Goal: Transaction & Acquisition: Purchase product/service

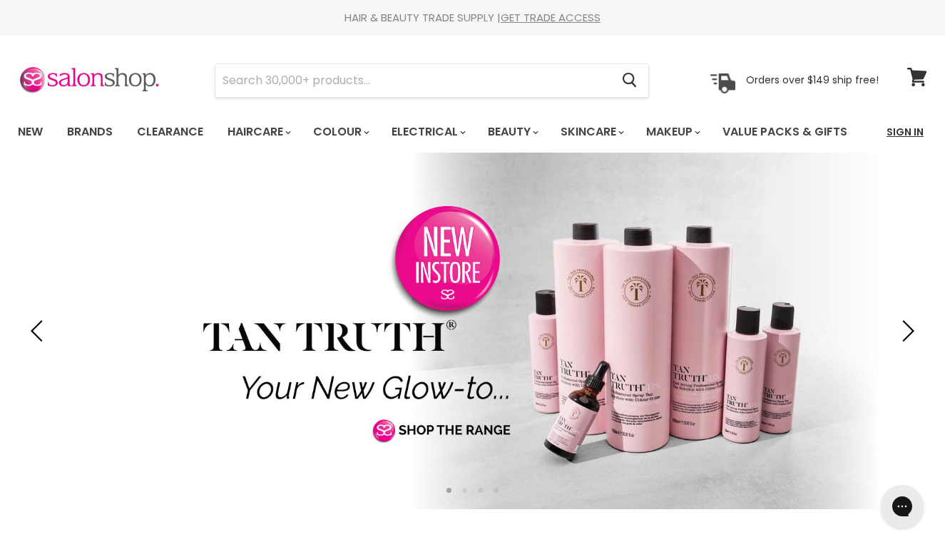
click at [917, 136] on link "Sign In" at bounding box center [905, 132] width 54 height 30
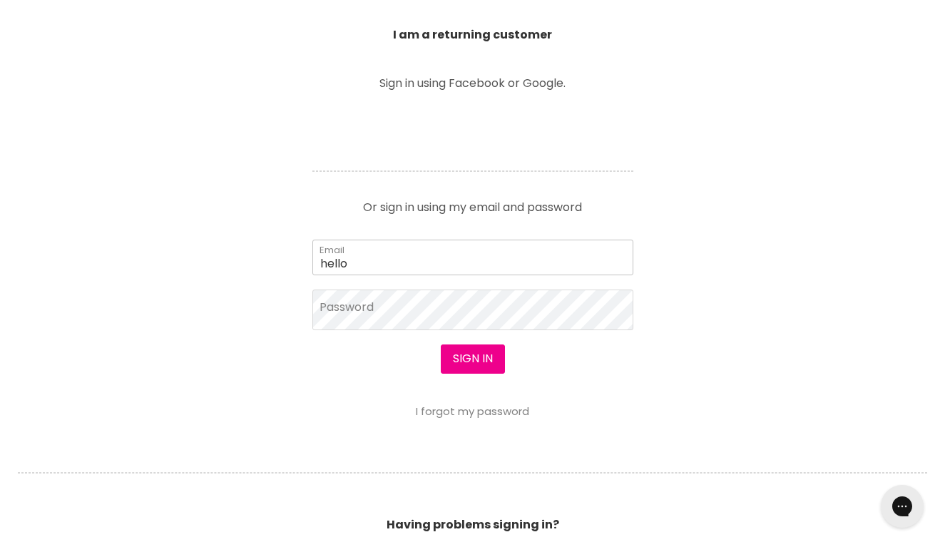
type input "[EMAIL_ADDRESS][DOMAIN_NAME]"
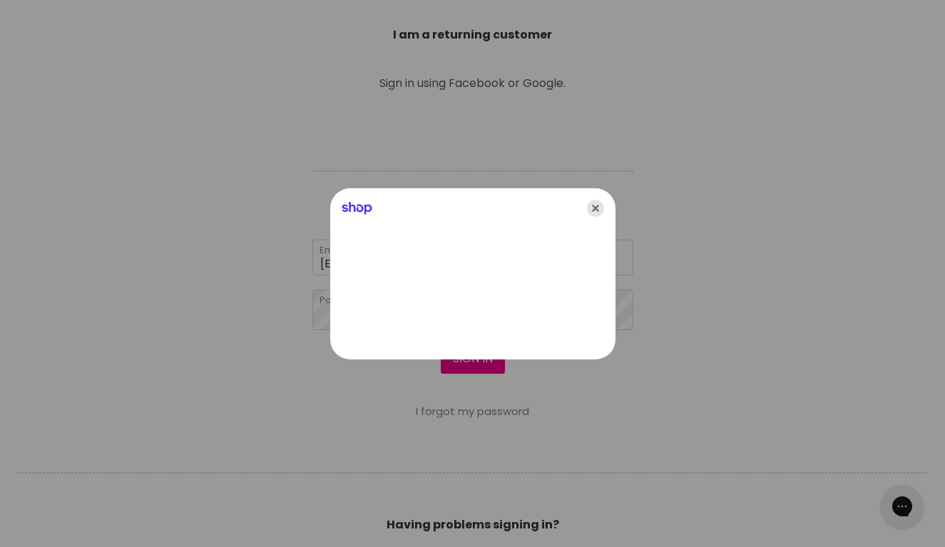
click at [597, 203] on icon "Close" at bounding box center [595, 208] width 17 height 17
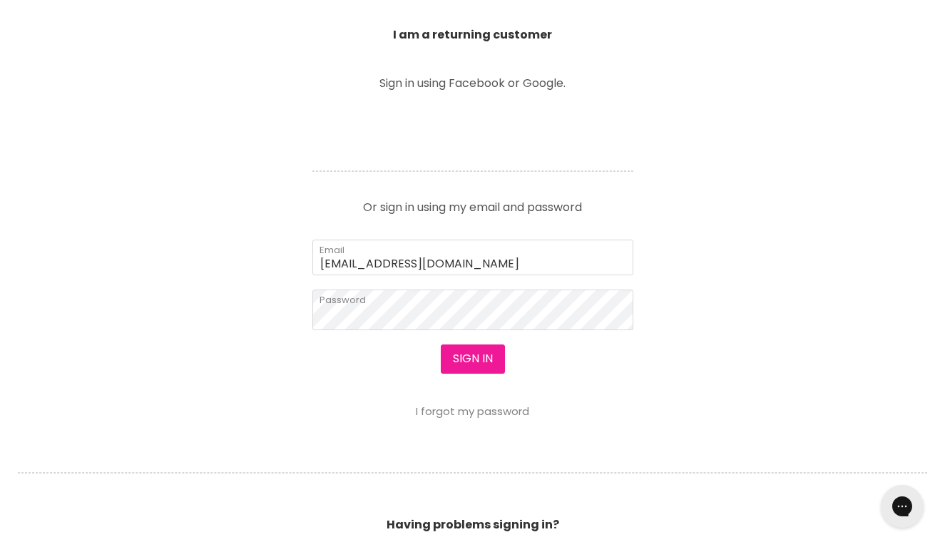
click at [473, 367] on button "Sign in" at bounding box center [473, 358] width 64 height 29
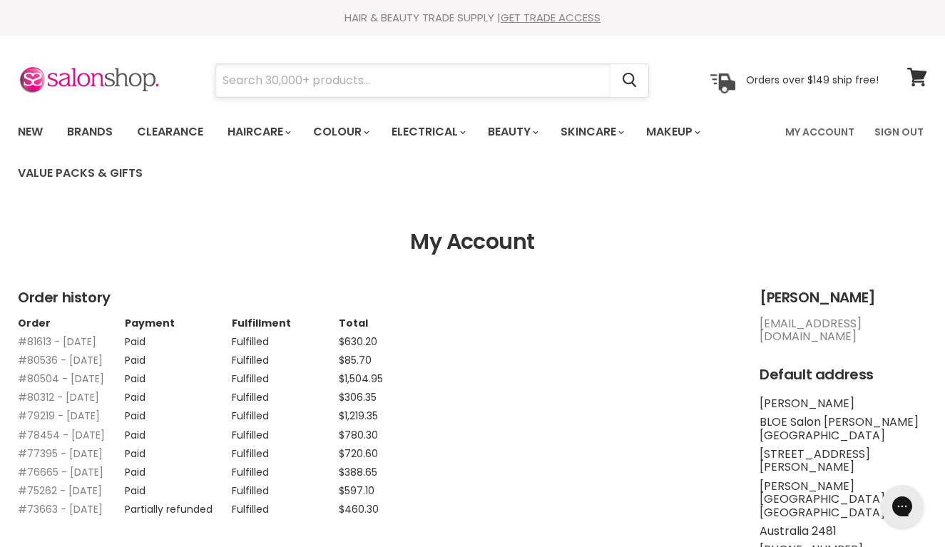
click at [370, 78] on input "Search" at bounding box center [412, 80] width 395 height 33
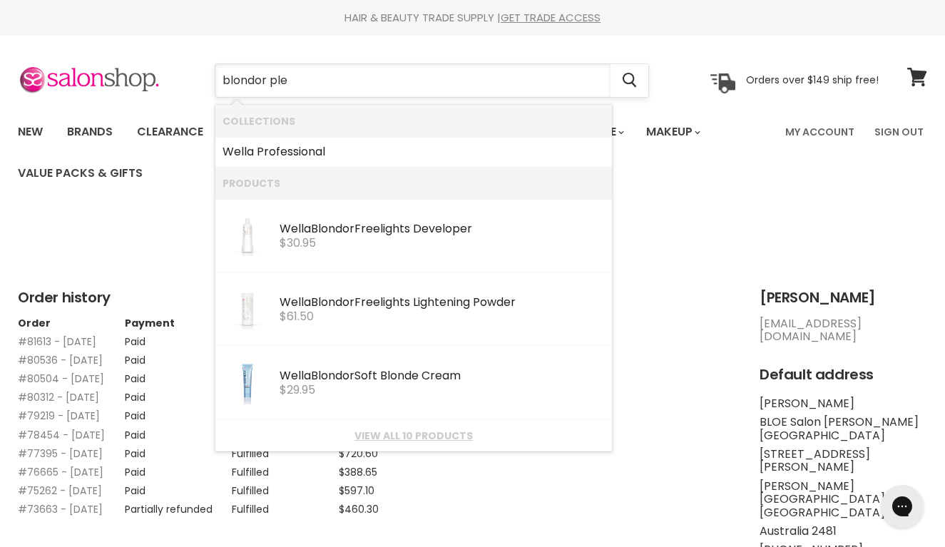
type input "blondor plex"
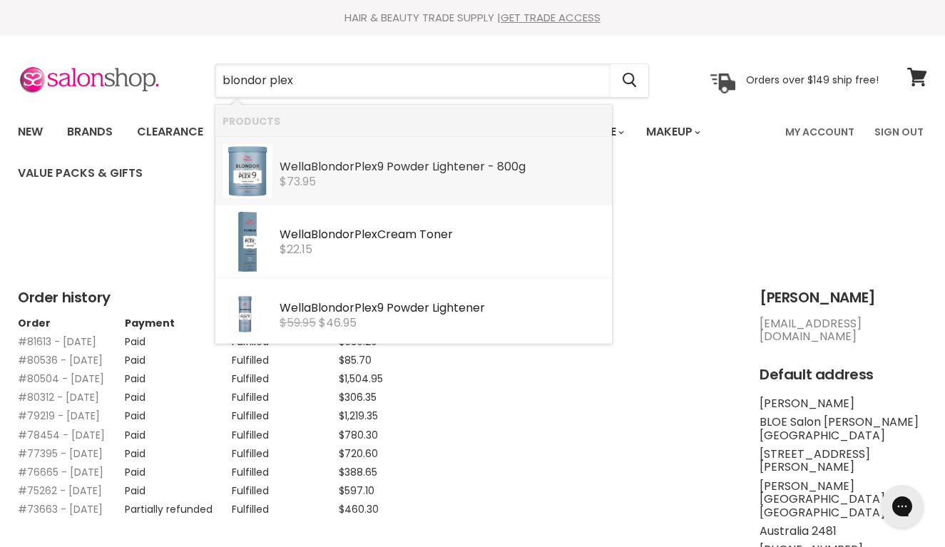
click at [459, 165] on div "Wella Blondor Plex 9 Powder Lightener - 800g" at bounding box center [442, 167] width 325 height 15
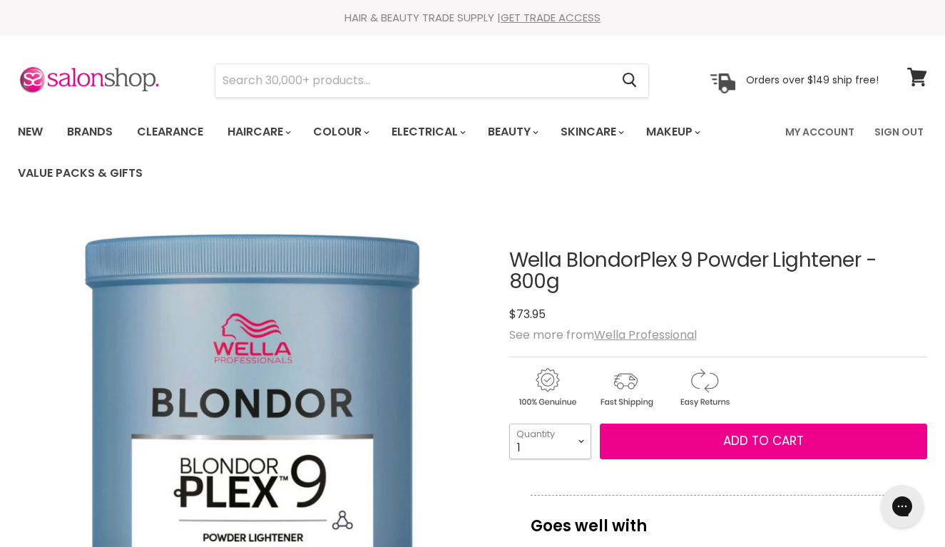
select select "6"
type input "6"
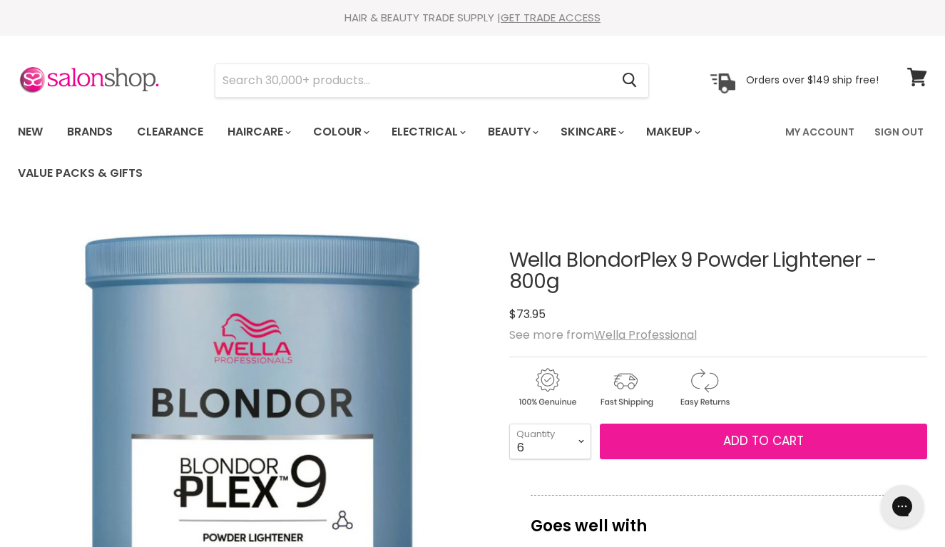
click at [724, 441] on span "Add to cart" at bounding box center [763, 440] width 81 height 17
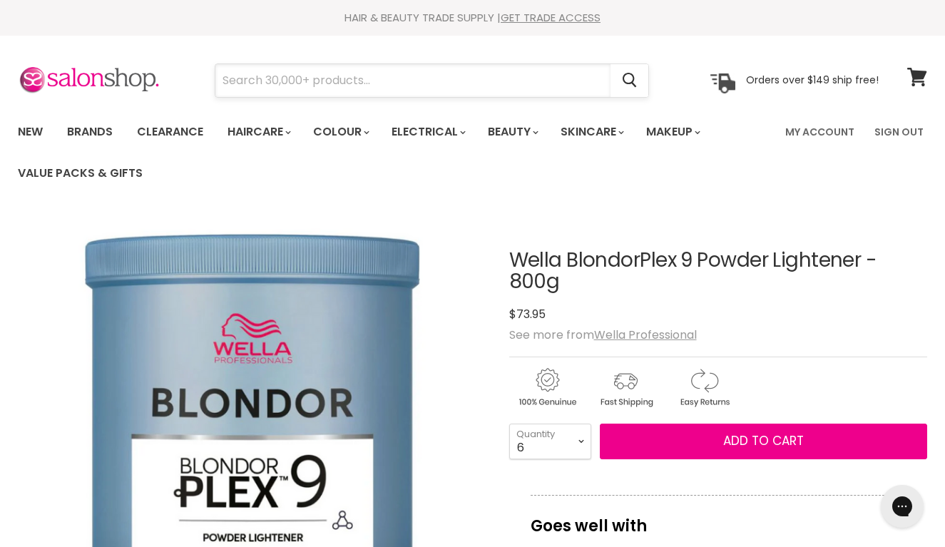
click at [337, 72] on input "Search" at bounding box center [412, 80] width 395 height 33
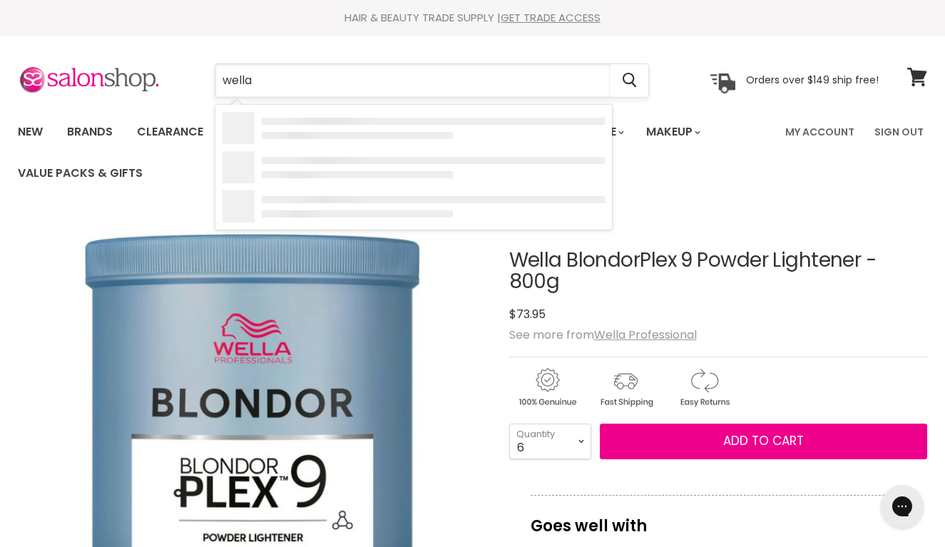
type input "wella 6"
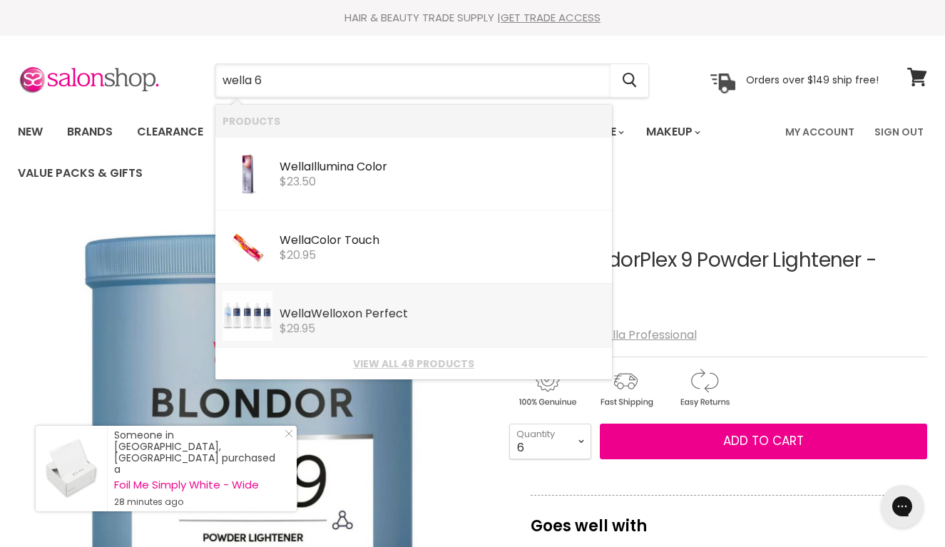
click at [339, 313] on div "Wella Welloxon Perfect" at bounding box center [442, 314] width 325 height 15
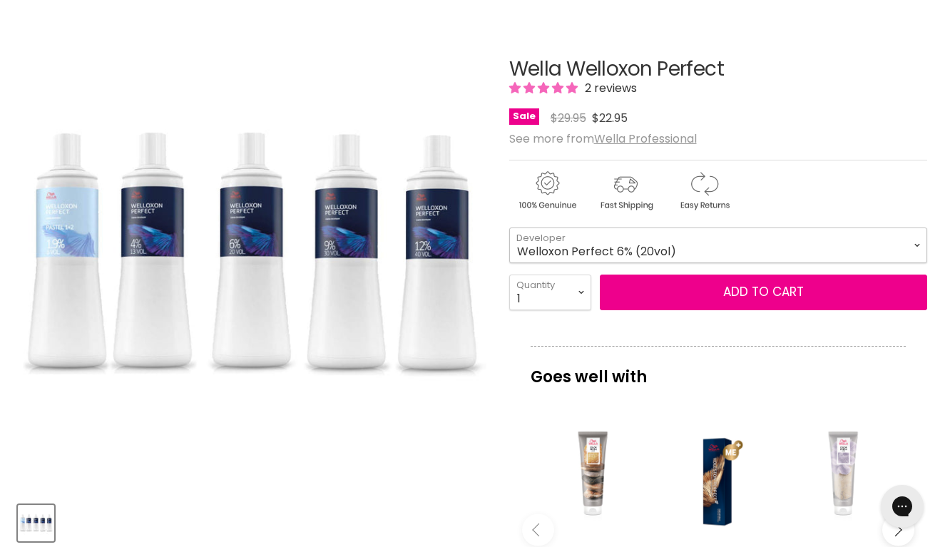
select select "Welloxon Perfect 6% (20vol)"
select select "6"
type input "6"
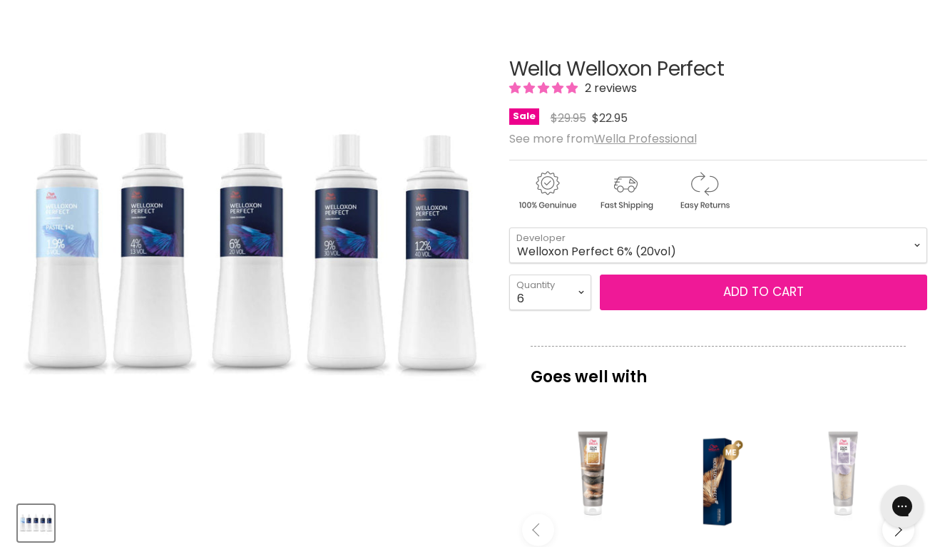
click at [767, 283] on button "Add to cart" at bounding box center [764, 293] width 328 height 36
click at [767, 290] on button "Add to cart" at bounding box center [764, 293] width 328 height 36
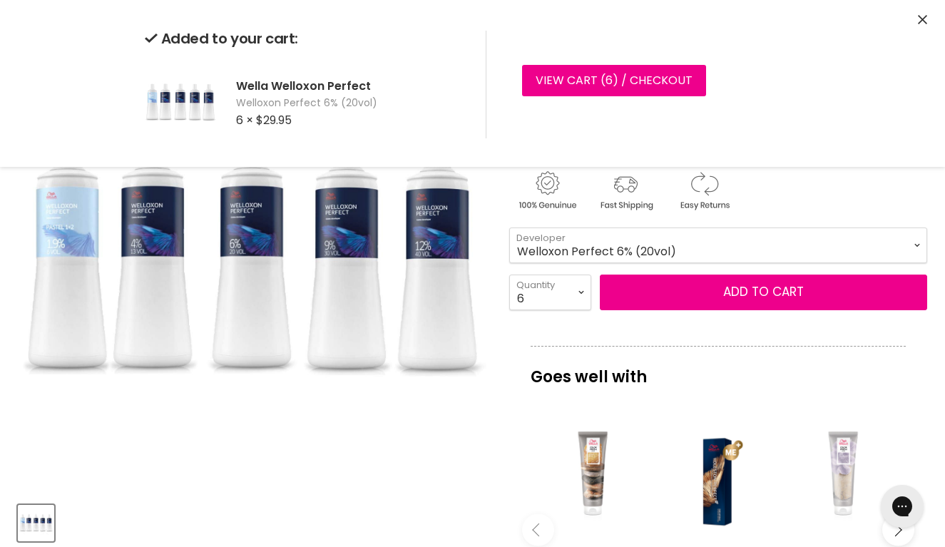
click at [387, 436] on img "Wella Welloxon Perfect image. Click or Scroll to Zoom." at bounding box center [252, 256] width 469 height 469
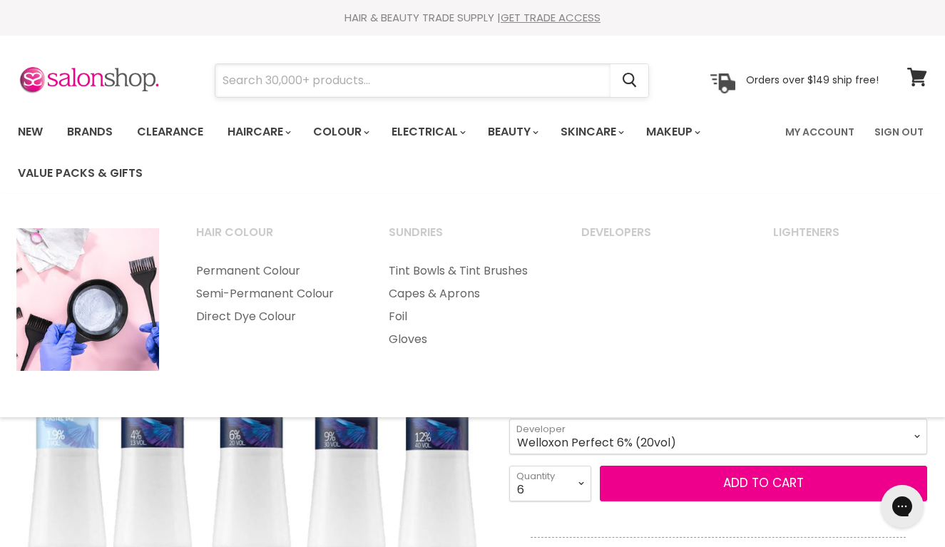
click at [383, 78] on input "Search" at bounding box center [412, 80] width 395 height 33
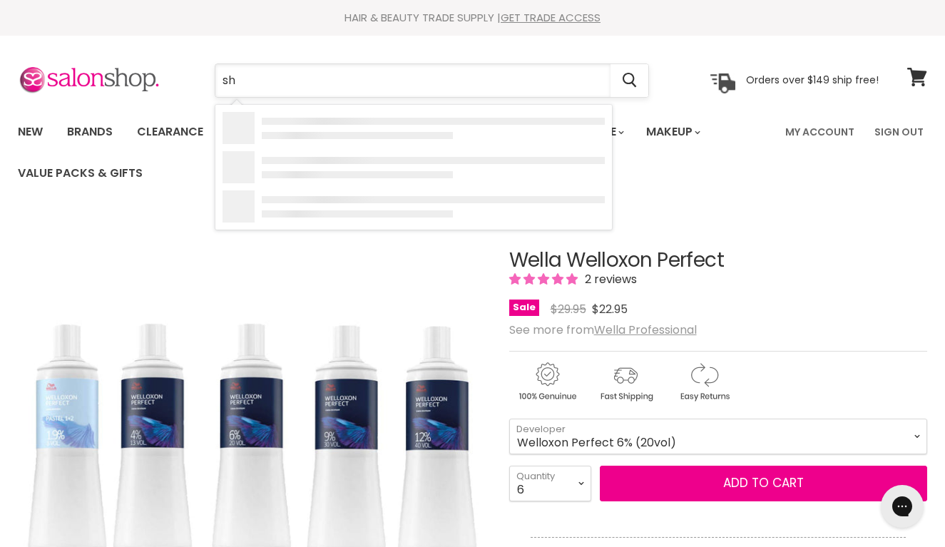
type input "s"
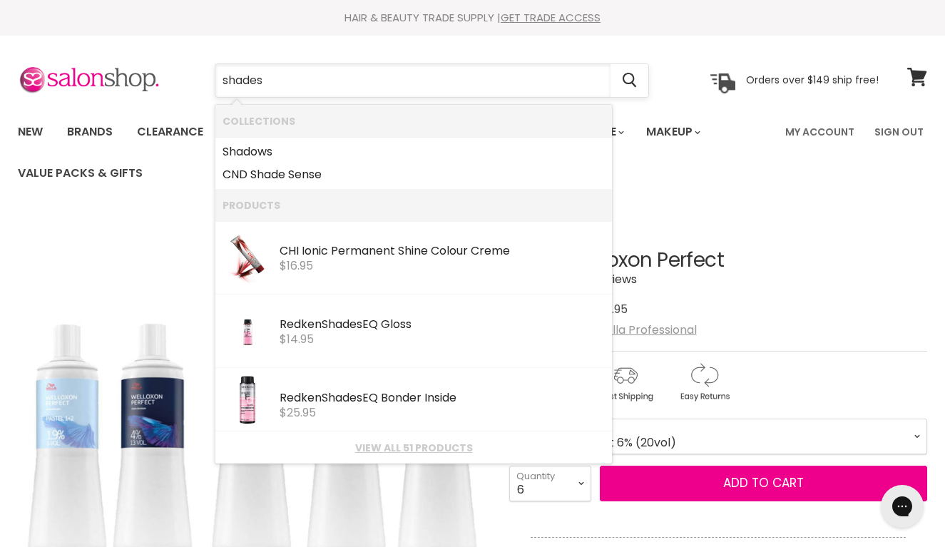
type input "shades"
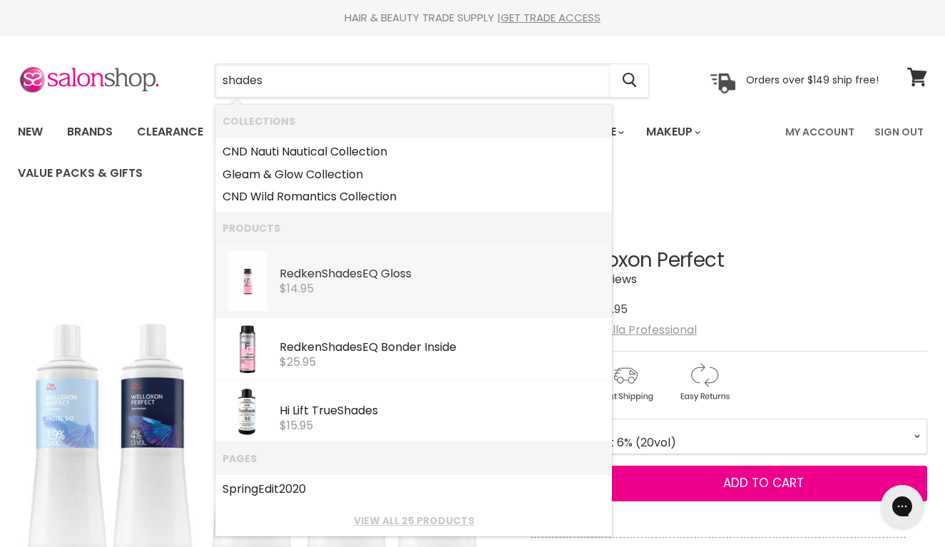
click at [411, 273] on div "Redken Shades EQ Gloss" at bounding box center [442, 274] width 325 height 15
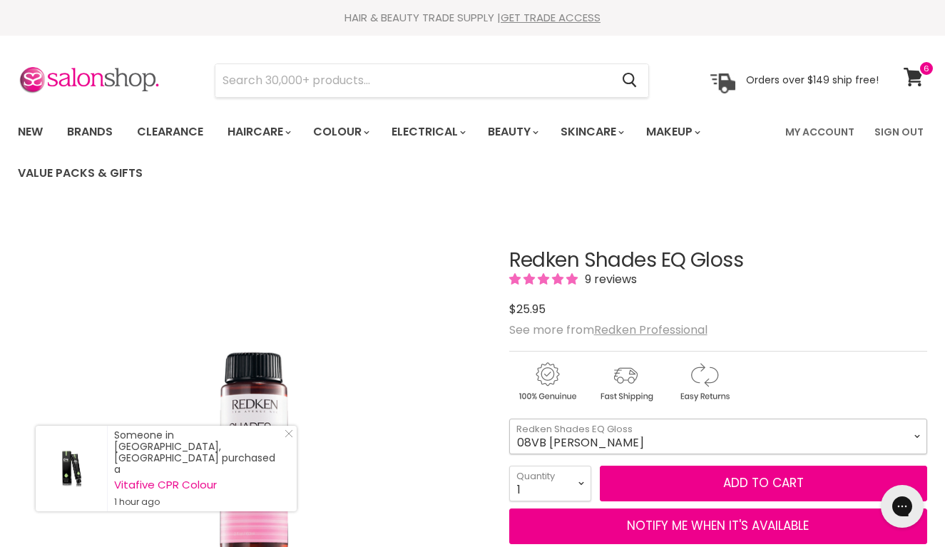
select select "09G Vanilla Creme"
select select "3"
type input "3"
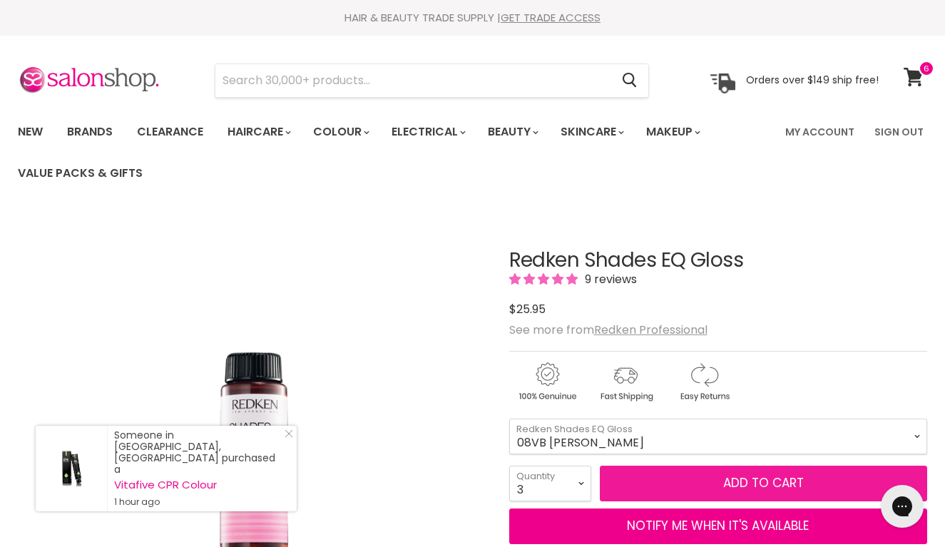
click at [757, 478] on button "Add to cart" at bounding box center [764, 484] width 328 height 36
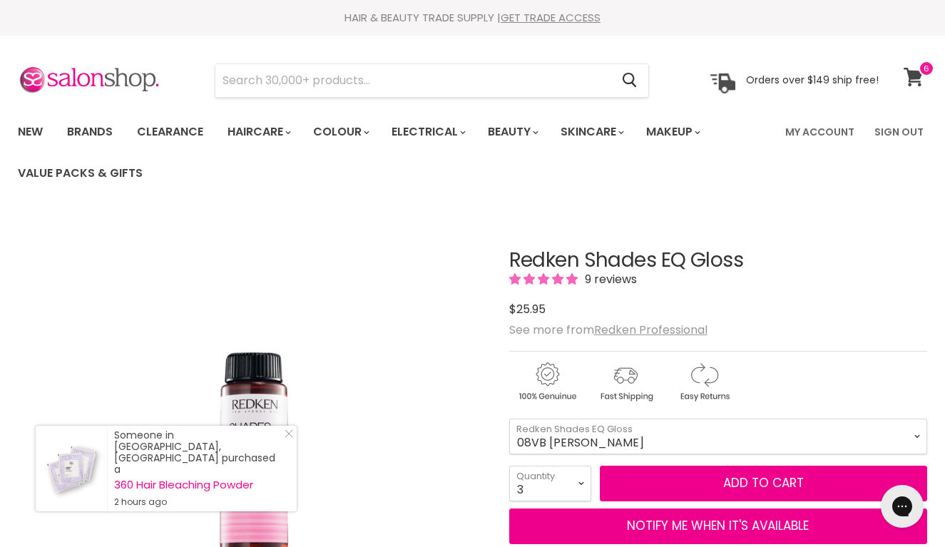
click at [919, 76] on icon at bounding box center [913, 77] width 19 height 19
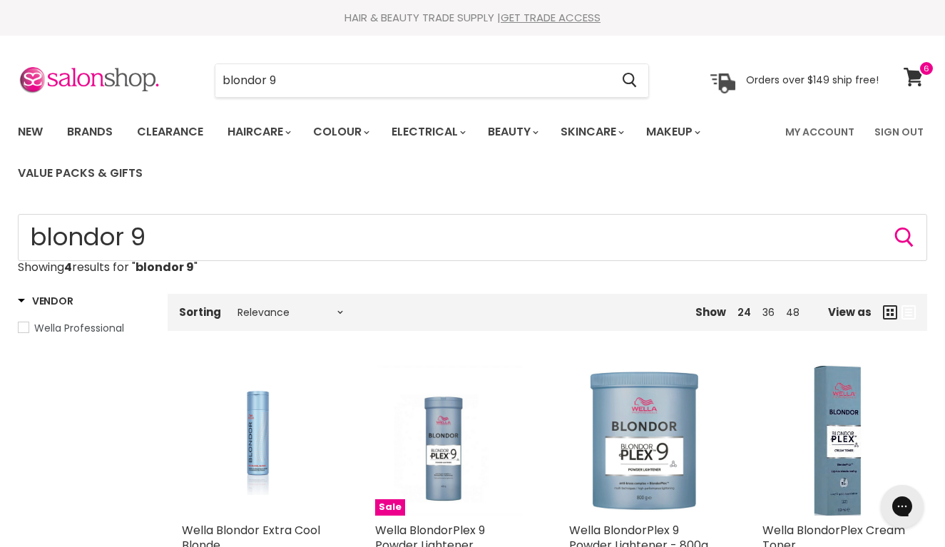
click at [633, 419] on img "Main content" at bounding box center [644, 440] width 138 height 150
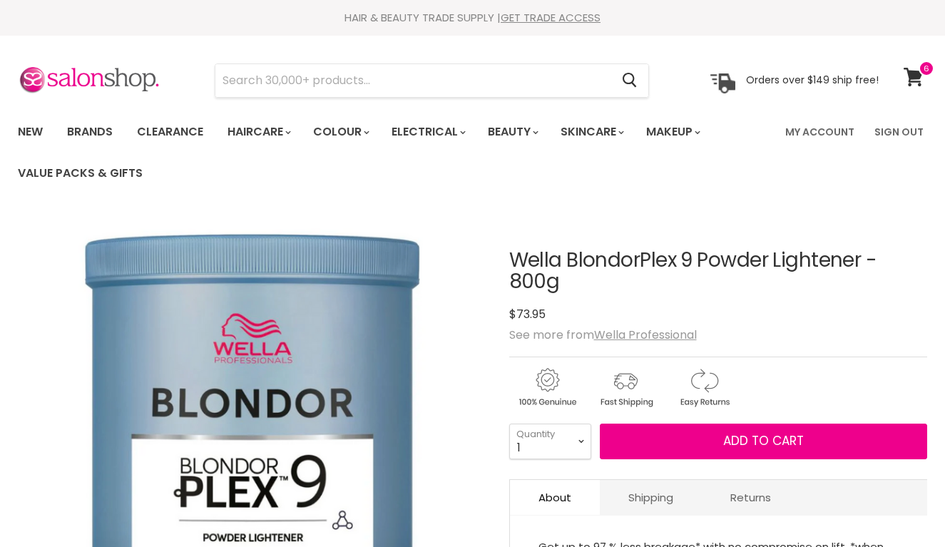
click at [567, 458] on div "1 2 3 4 5 6 7 8 9 10+ Quantity 1 Quantity" at bounding box center [550, 442] width 82 height 36
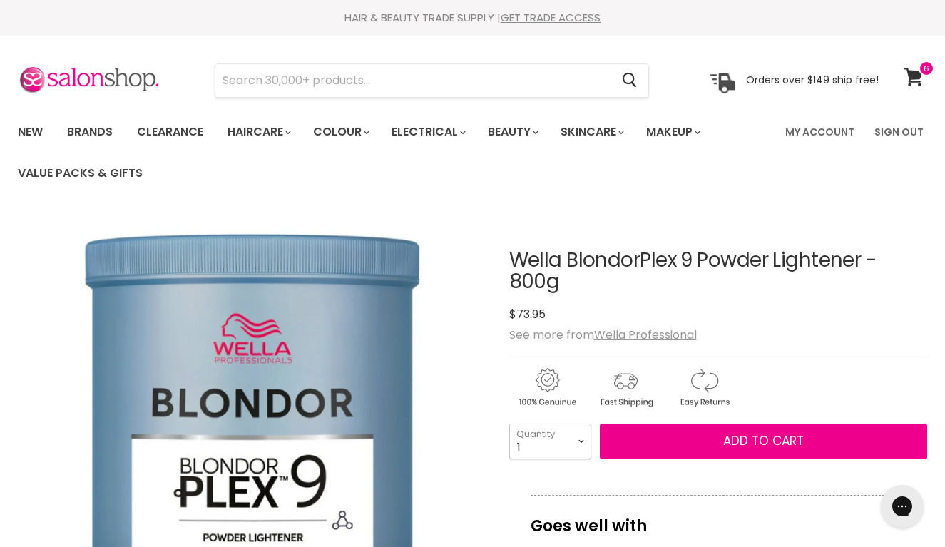
select select "6"
type input "6"
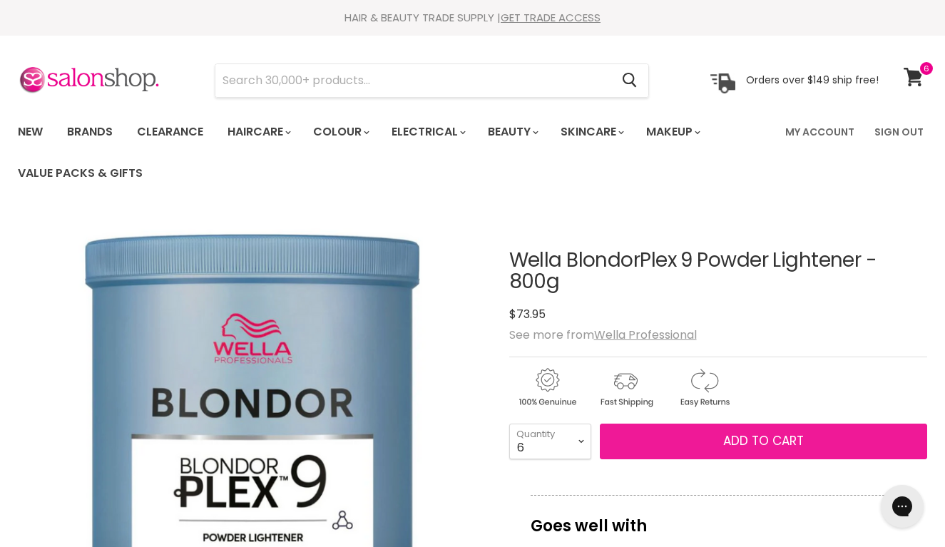
click at [781, 443] on span "Add to cart" at bounding box center [763, 440] width 81 height 17
click at [744, 443] on span "Add to cart" at bounding box center [763, 440] width 81 height 17
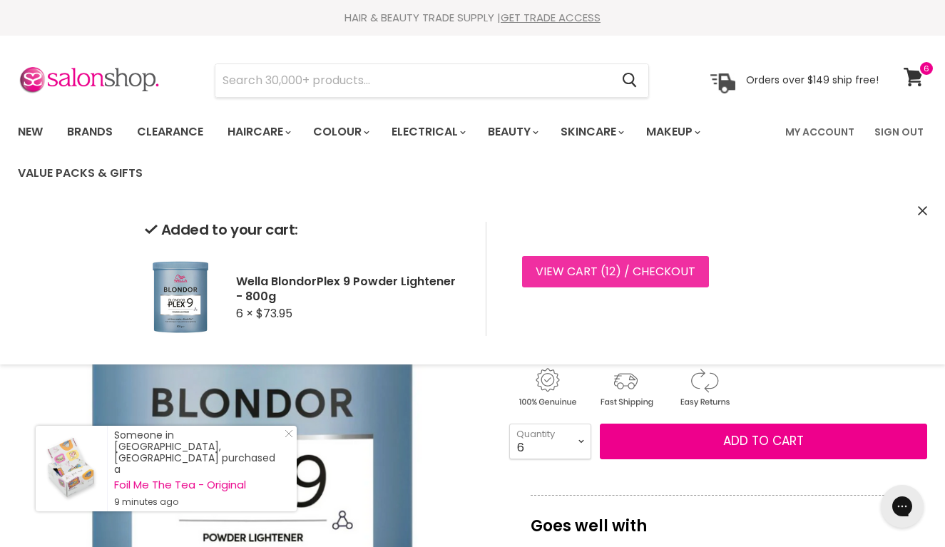
click at [591, 277] on link "View cart ( 12 ) / Checkout" at bounding box center [615, 271] width 187 height 31
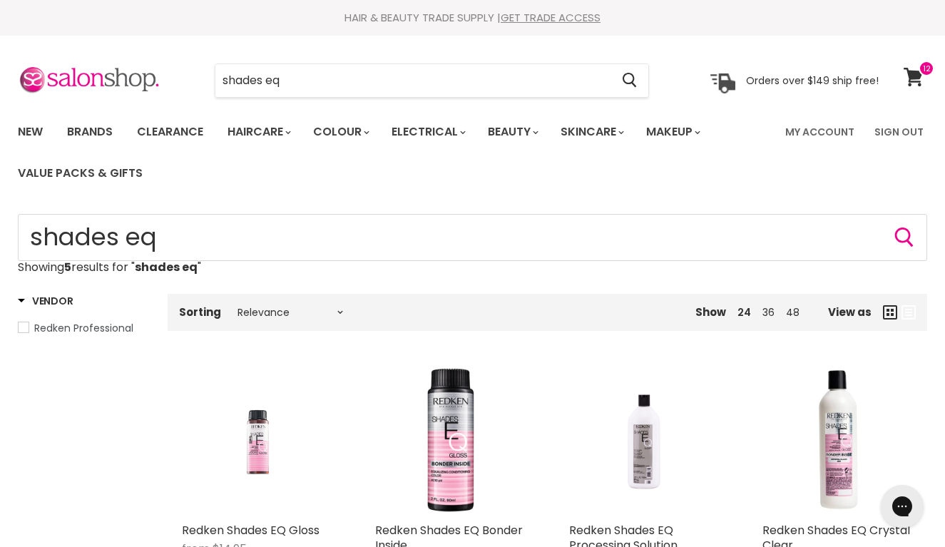
click at [254, 454] on img "Main content" at bounding box center [257, 440] width 101 height 150
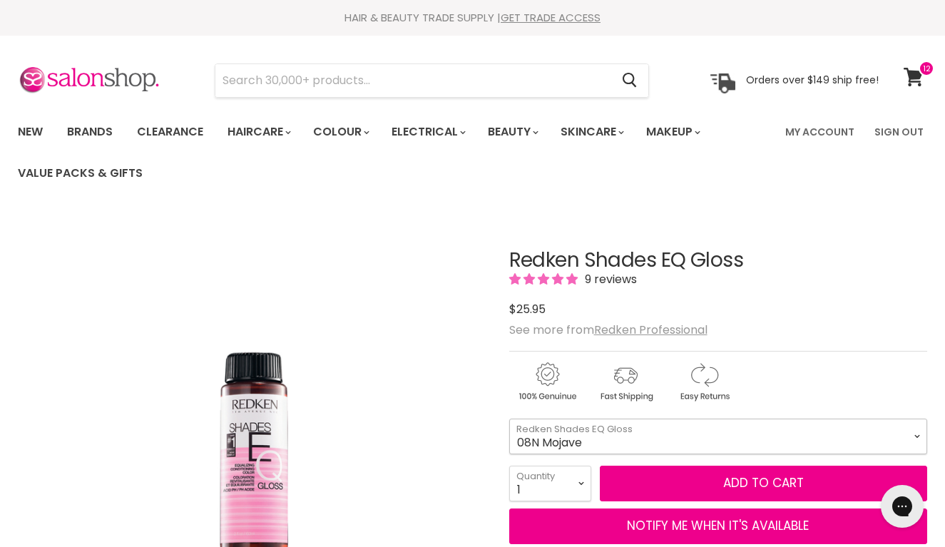
select select "08N Mojave"
select select "5"
type input "5"
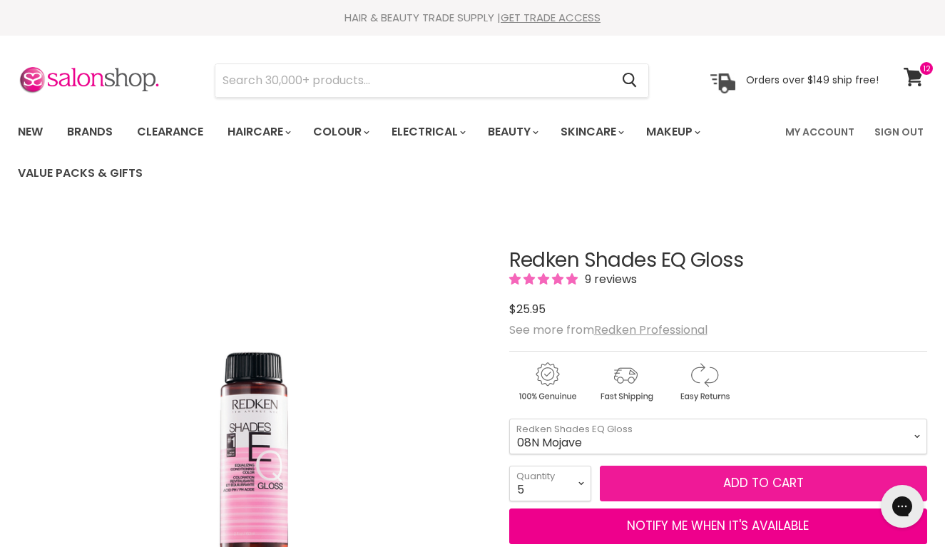
click at [757, 481] on button "Add to cart" at bounding box center [764, 484] width 328 height 36
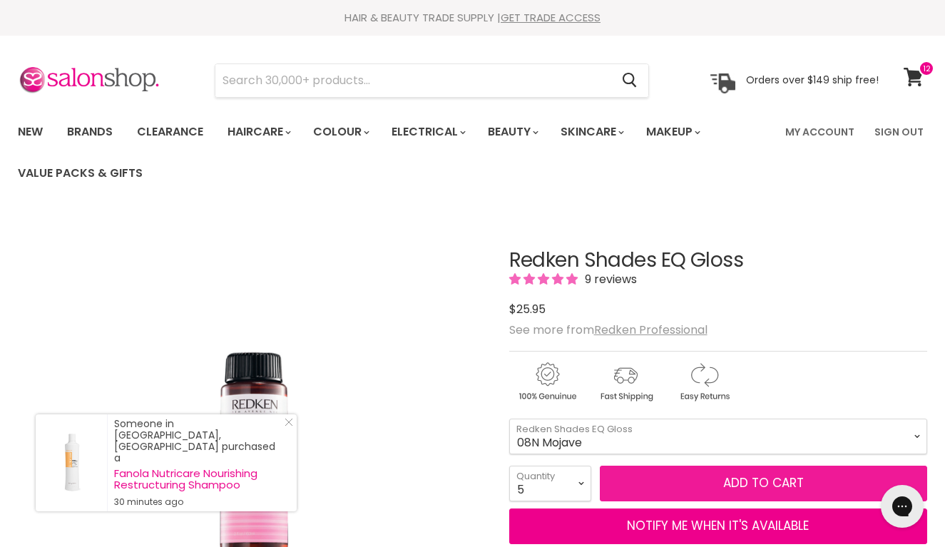
click at [708, 481] on button "Add to cart" at bounding box center [764, 484] width 328 height 36
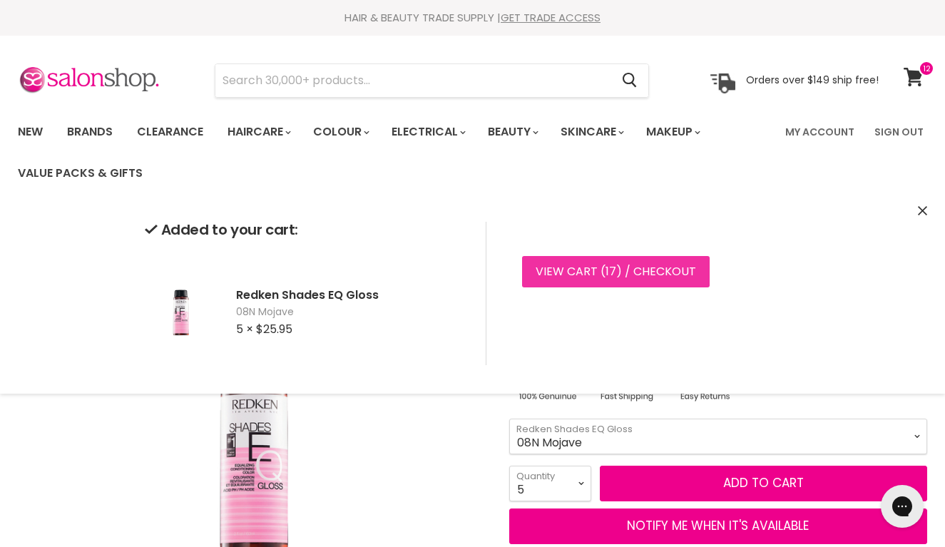
click at [635, 265] on link "View cart ( 17 ) / Checkout" at bounding box center [616, 271] width 188 height 31
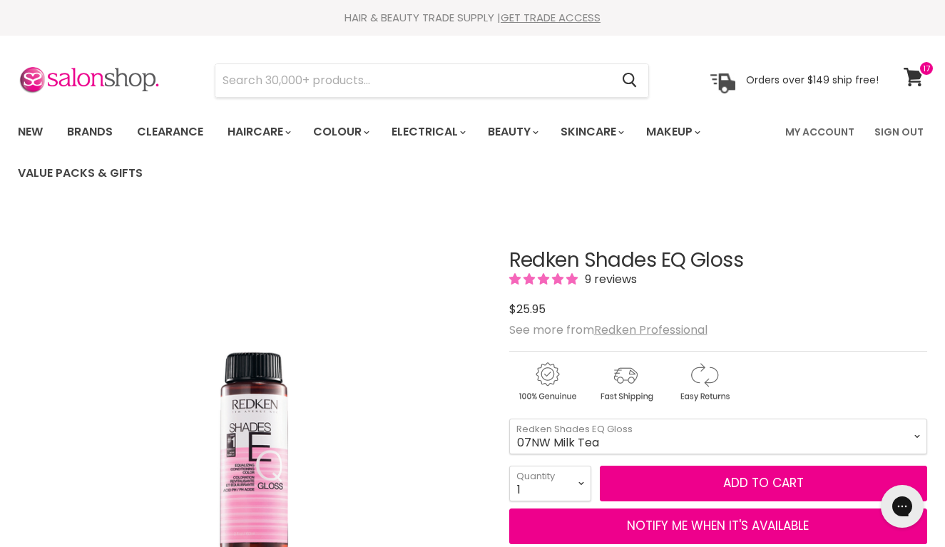
select select "07NW Milk Tea"
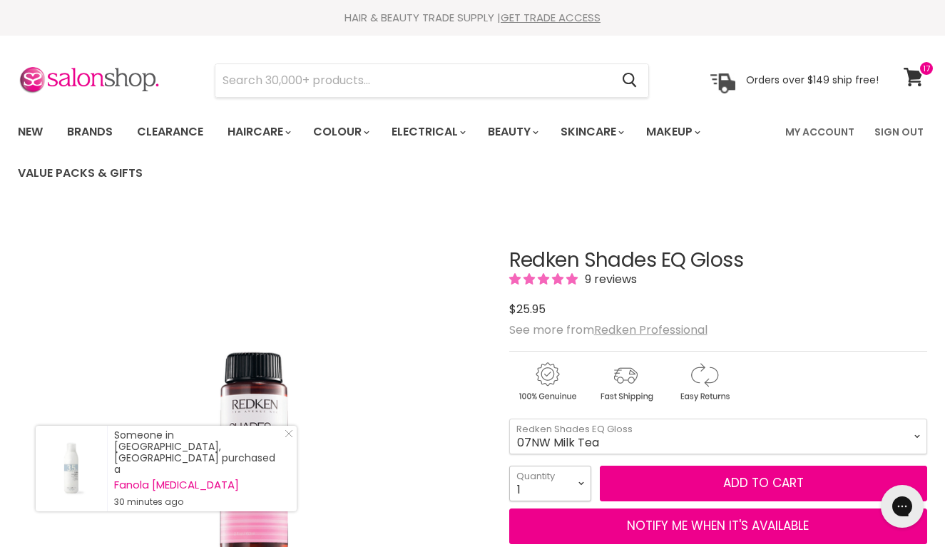
select select "4"
type input "4"
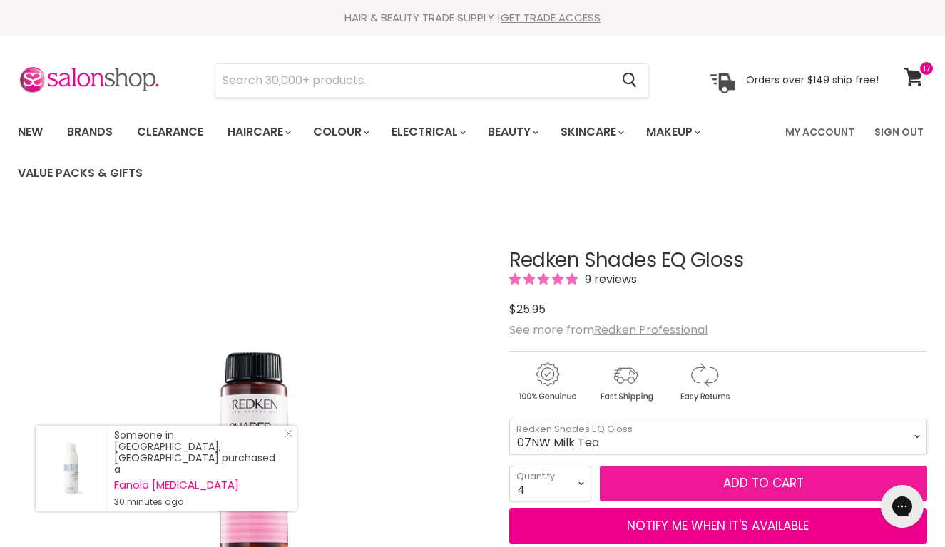
click at [773, 479] on button "Add to cart" at bounding box center [764, 484] width 328 height 36
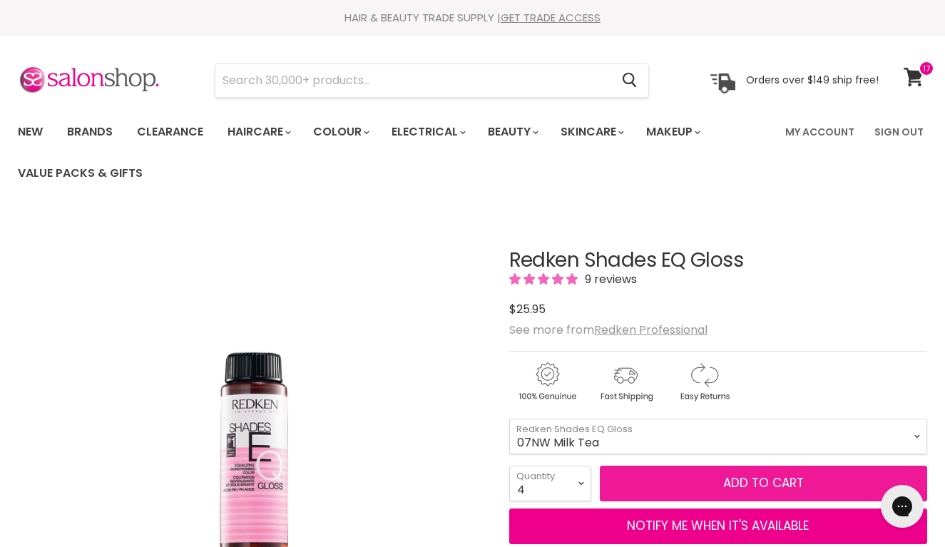
click at [773, 479] on button "Add to cart" at bounding box center [764, 484] width 328 height 36
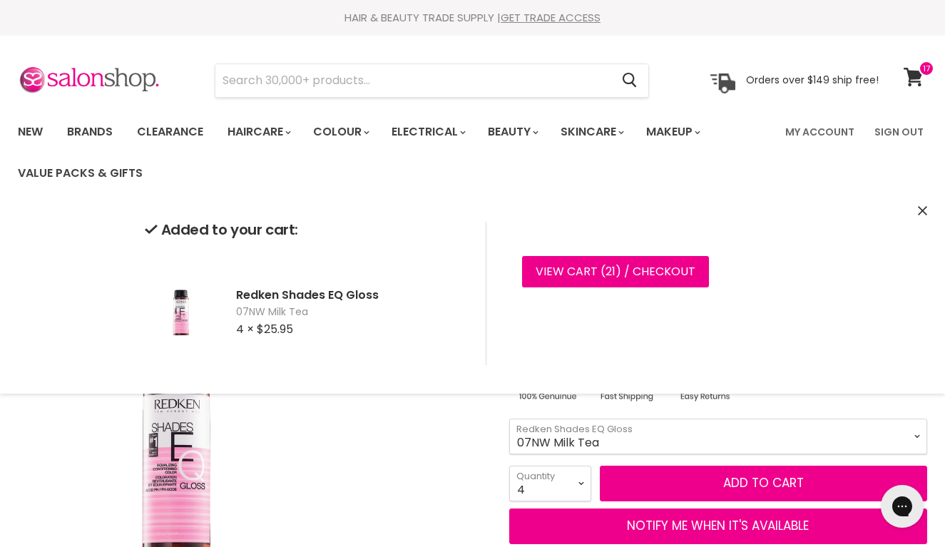
click at [404, 451] on img "Redken Shades EQ Gloss image. Click or Scroll to Zoom." at bounding box center [252, 448] width 312 height 469
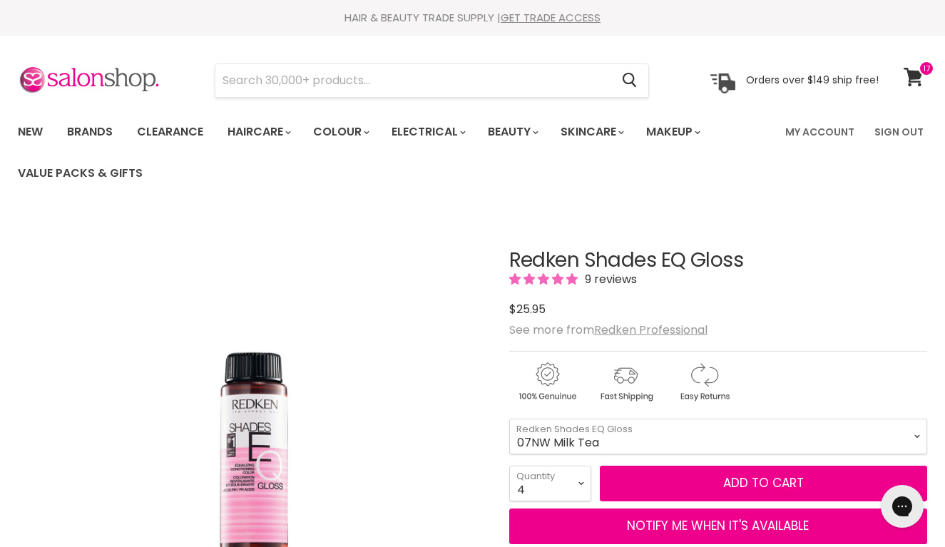
scroll to position [213, 0]
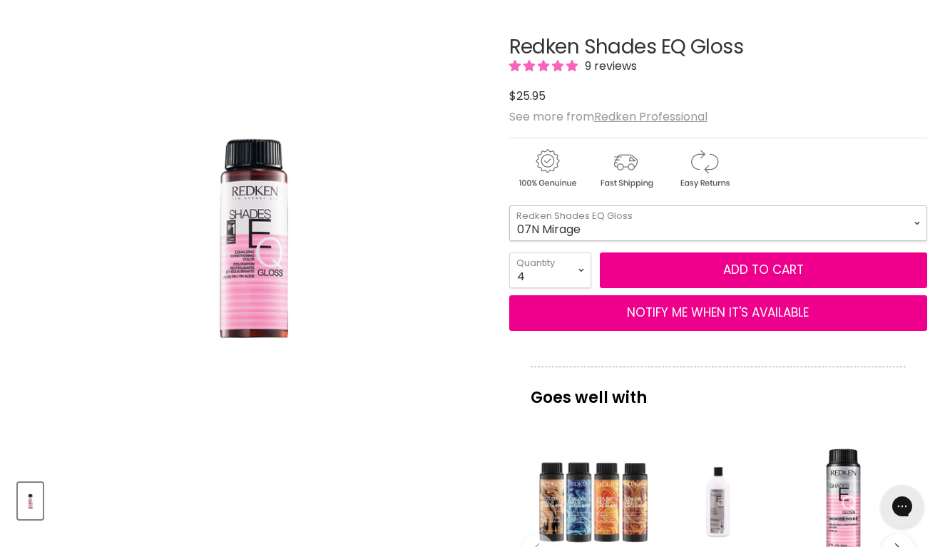
select select "07N Mirage"
select select "2"
type input "2"
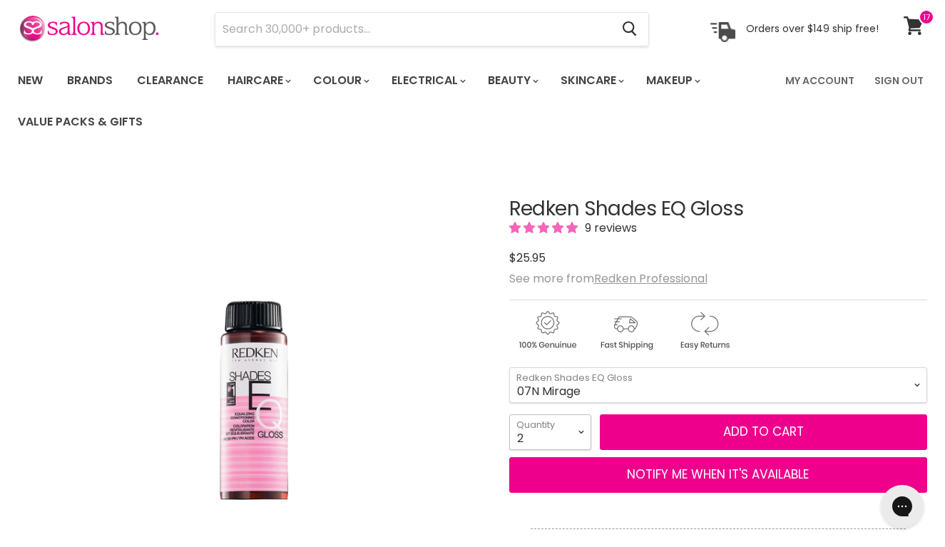
scroll to position [11, 0]
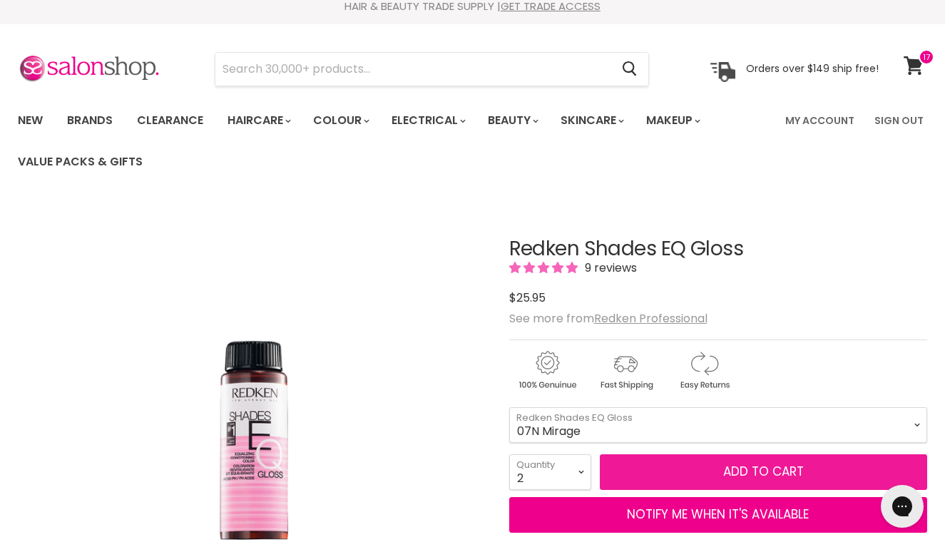
click at [759, 468] on button "Add to cart" at bounding box center [764, 472] width 328 height 36
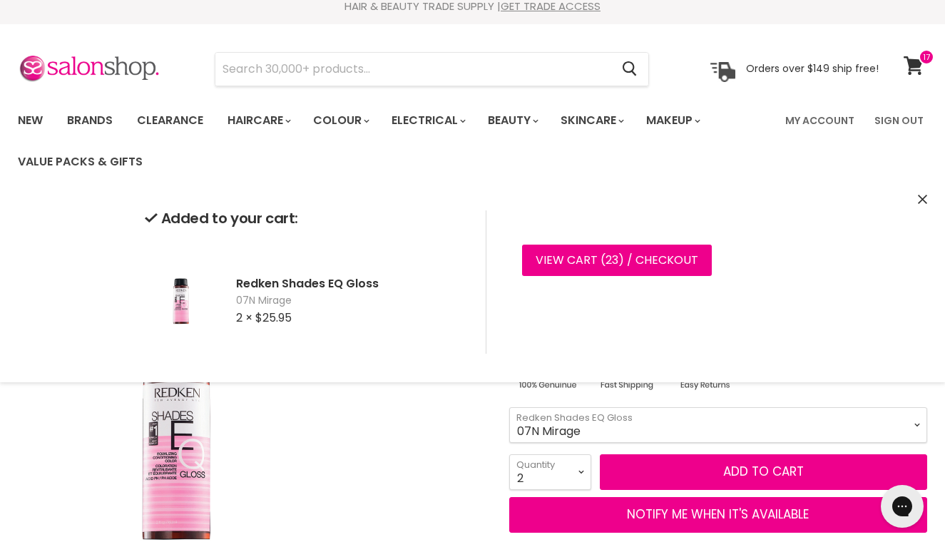
click at [412, 475] on div "Click or scroll to zoom Tap or pinch to zoom" at bounding box center [252, 437] width 469 height 469
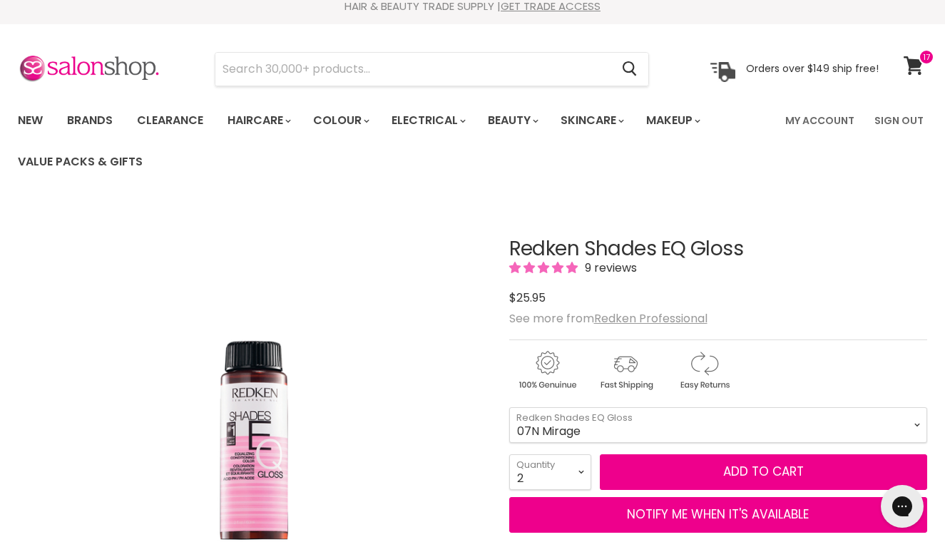
scroll to position [213, 0]
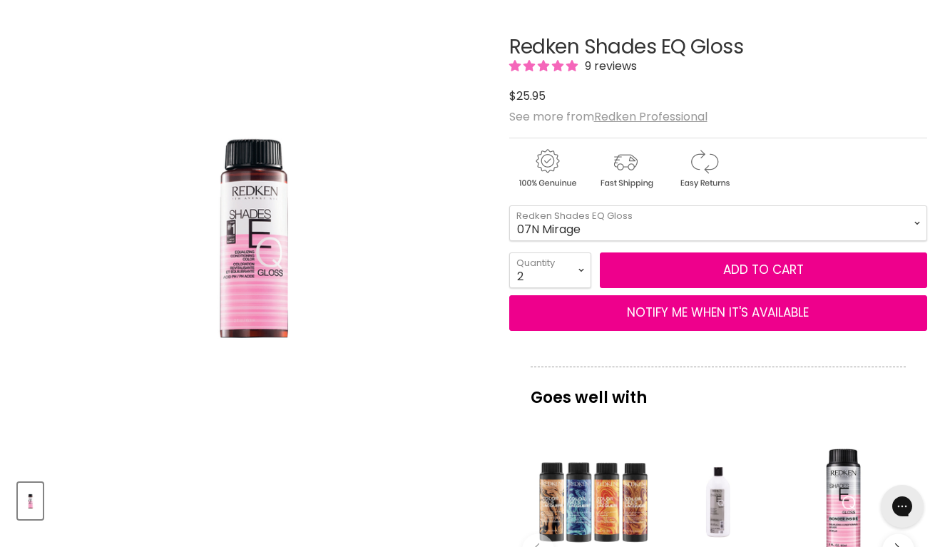
click at [572, 422] on div "Goes well with imageUrl Redken Color Gel Lacquers $14.95 imageUrl Redken Shades…" at bounding box center [718, 519] width 419 height 305
select select "06N Moroccan Sand"
select select "4"
type input "4"
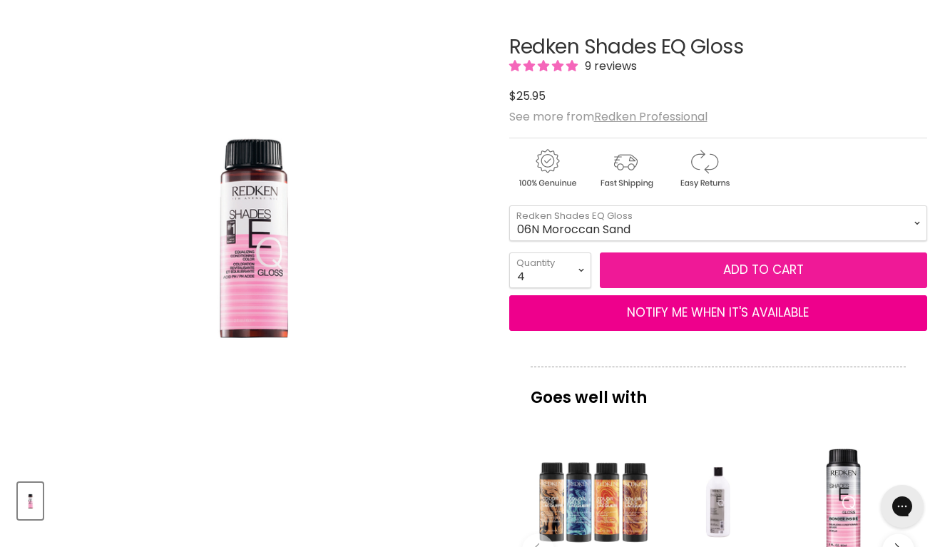
click at [763, 272] on button "Add to cart" at bounding box center [764, 270] width 328 height 36
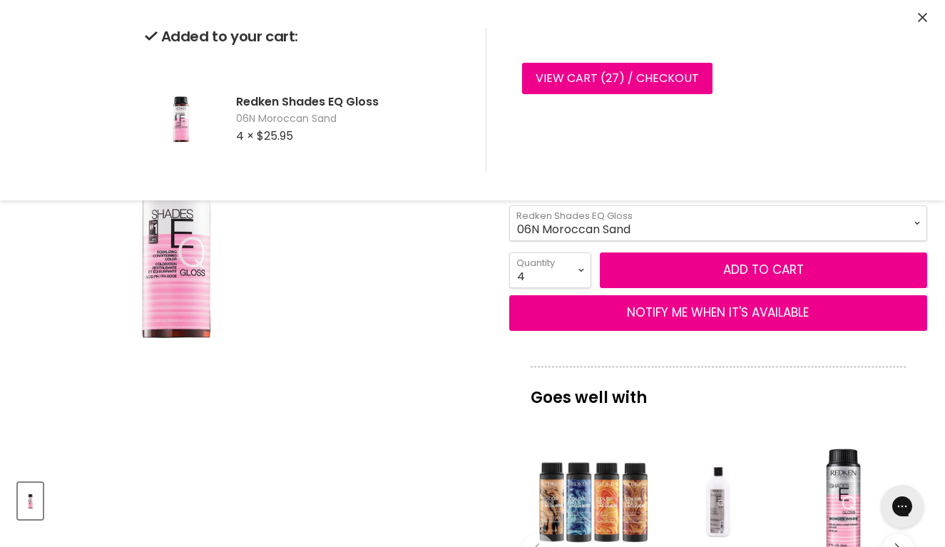
click at [401, 330] on img "Redken Shades EQ Gloss image. Click or Scroll to Zoom." at bounding box center [252, 235] width 312 height 469
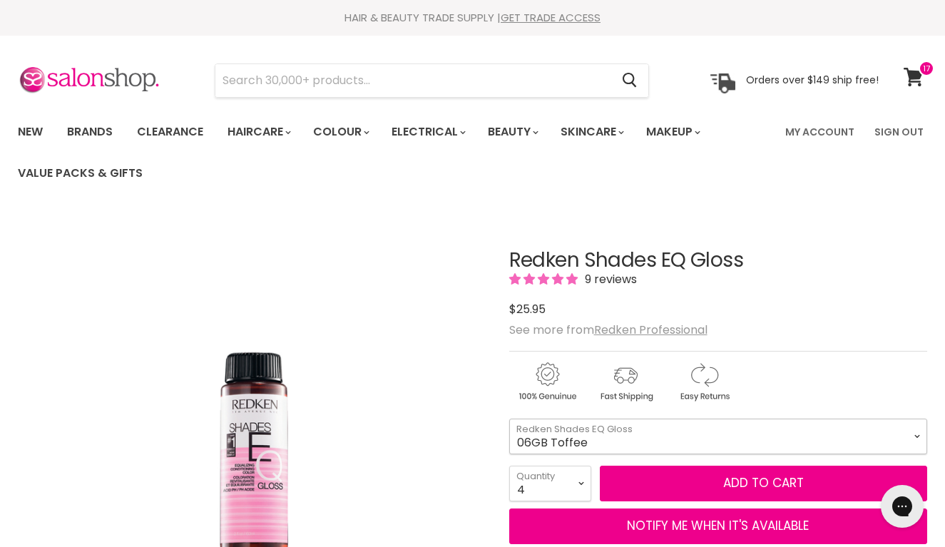
select select "06GB Toffee"
select select "2"
type input "2"
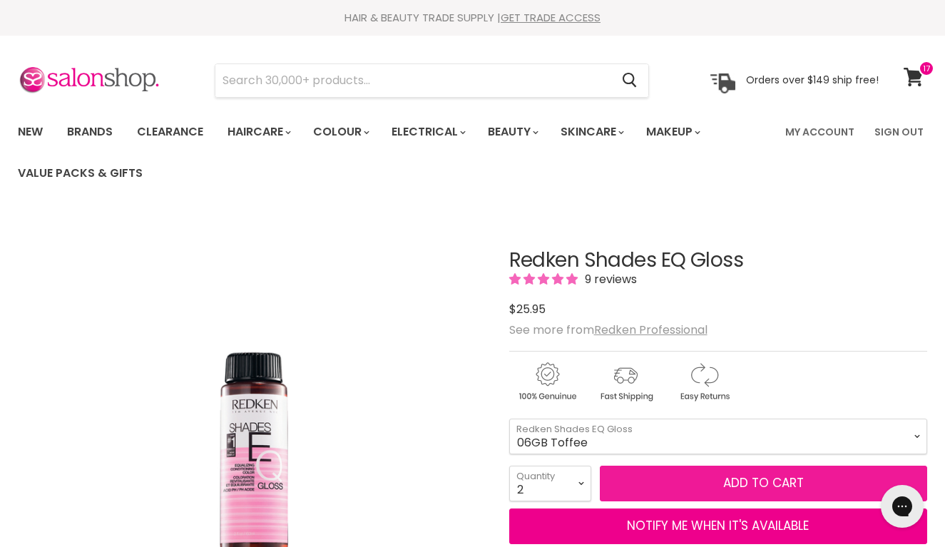
click at [737, 492] on button "Add to cart" at bounding box center [764, 484] width 328 height 36
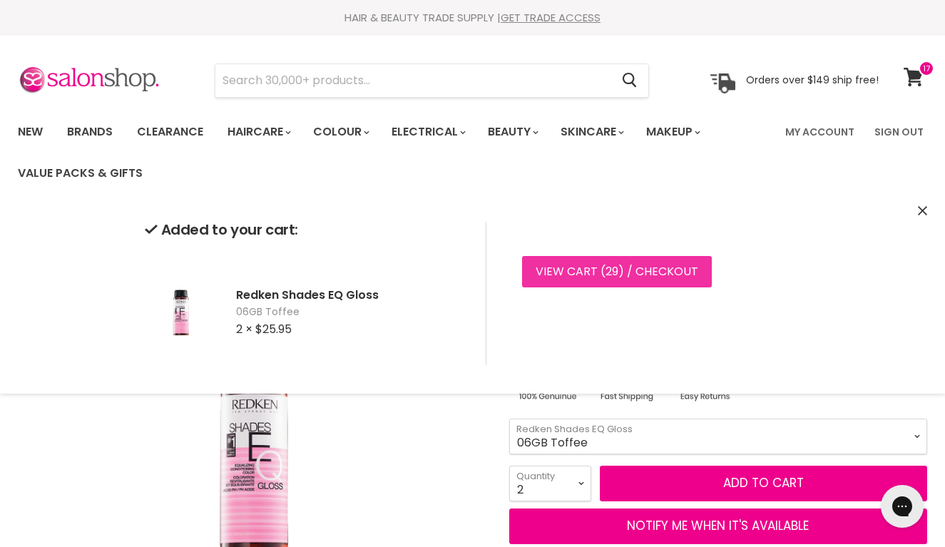
click at [625, 267] on link "View cart ( 29 ) / Checkout" at bounding box center [617, 271] width 190 height 31
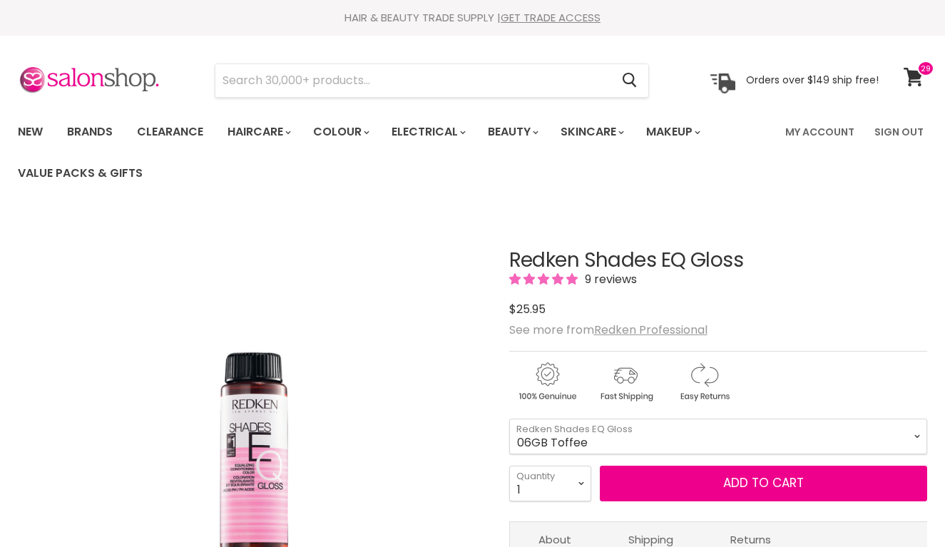
click at [565, 455] on form "08VB [PERSON_NAME] - 05V Cosmic Violet - 06VB [GEOGRAPHIC_DATA] - 04NA Storm Cl…" at bounding box center [718, 460] width 419 height 83
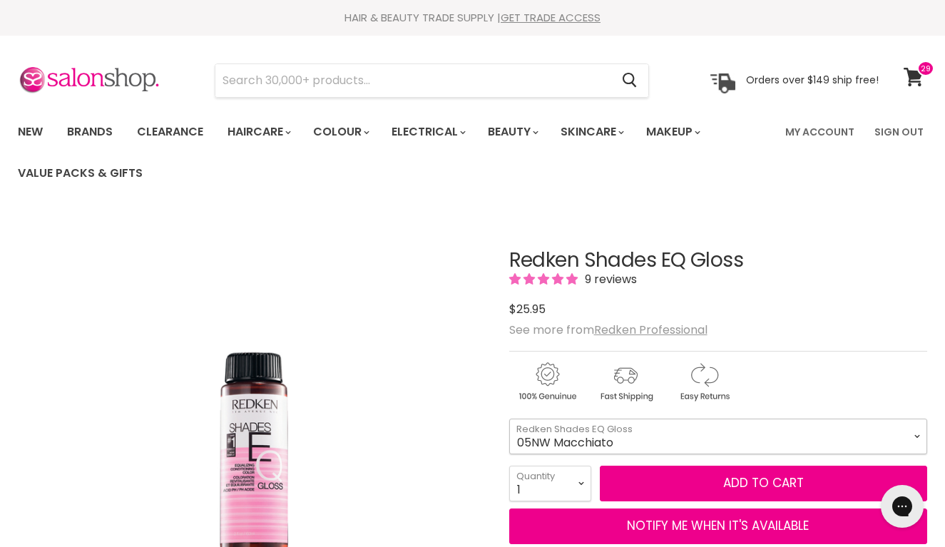
select select "05NW Macchiato"
select select "2"
type input "2"
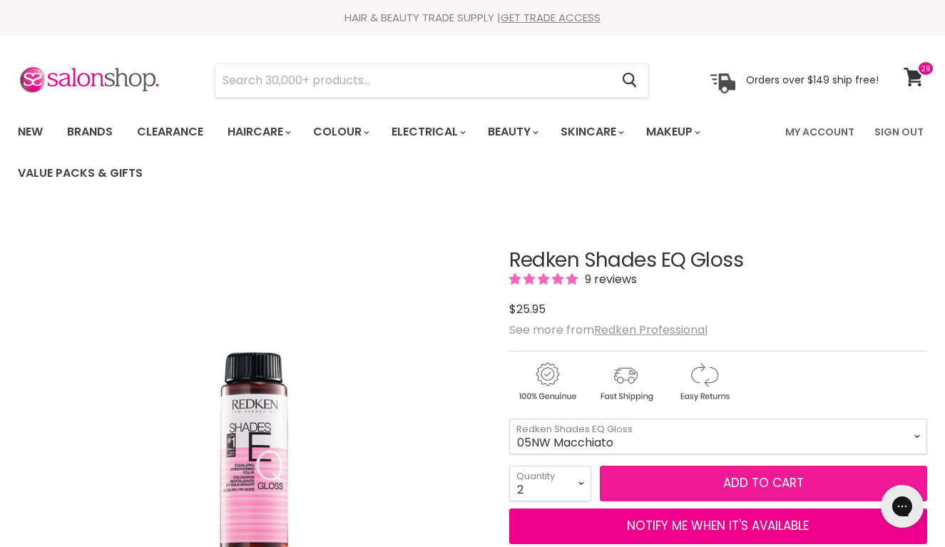
click at [760, 476] on button "Add to cart" at bounding box center [764, 484] width 328 height 36
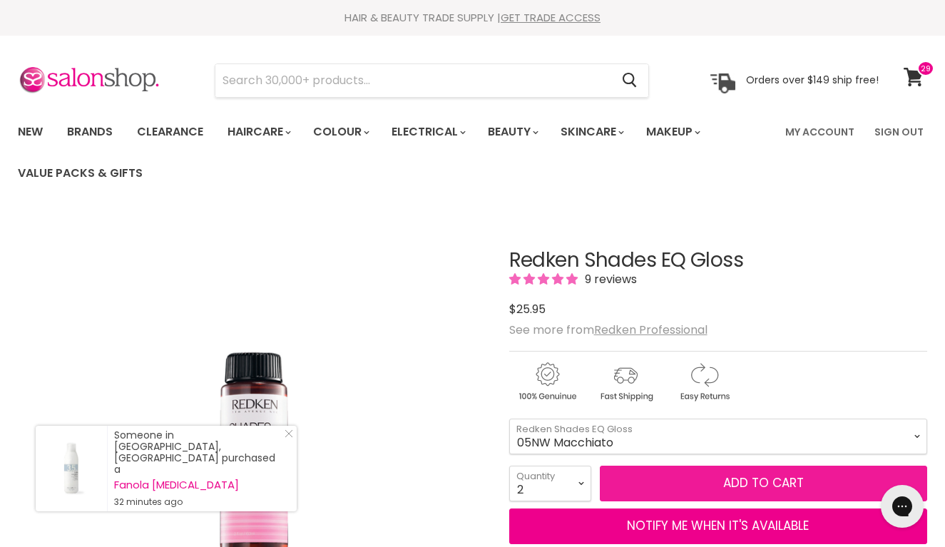
click at [760, 475] on button "Add to cart" at bounding box center [764, 484] width 328 height 36
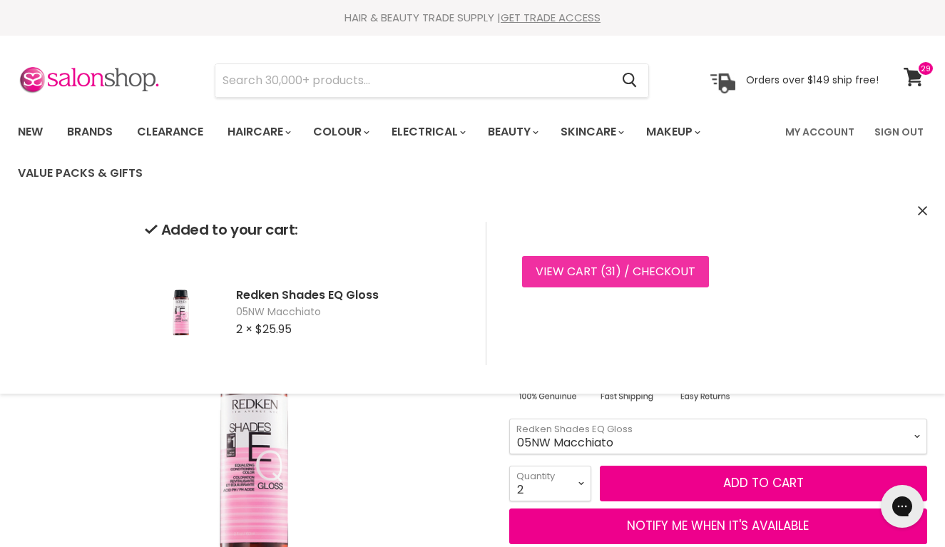
click at [644, 280] on link "View cart ( 31 ) / Checkout" at bounding box center [615, 271] width 187 height 31
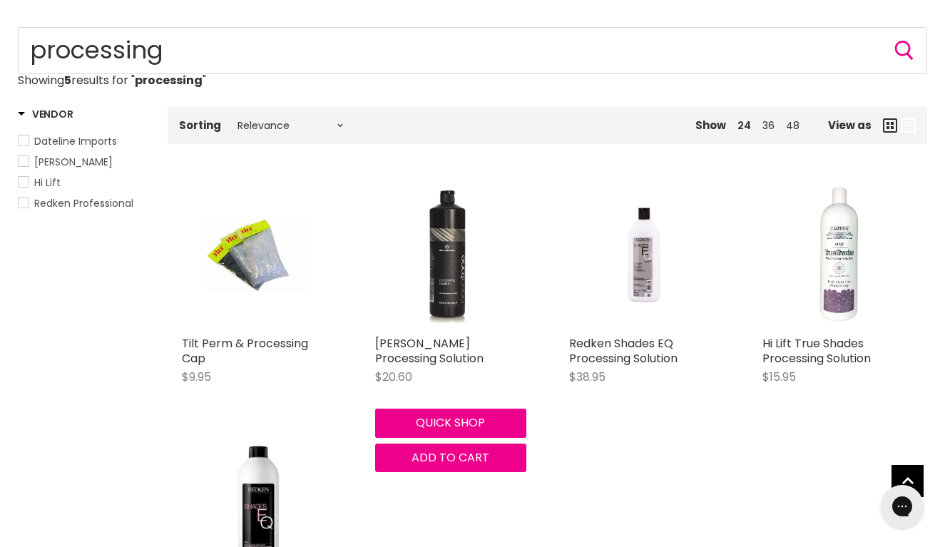
scroll to position [225, 0]
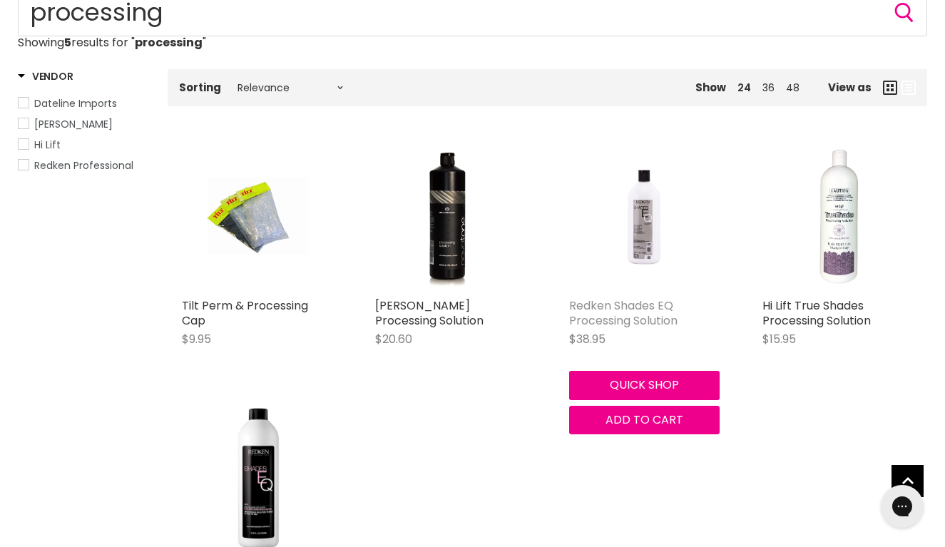
click at [618, 297] on link "Redken Shades EQ Processing Solution" at bounding box center [623, 312] width 108 height 31
click at [625, 347] on div "Main content" at bounding box center [644, 353] width 150 height 13
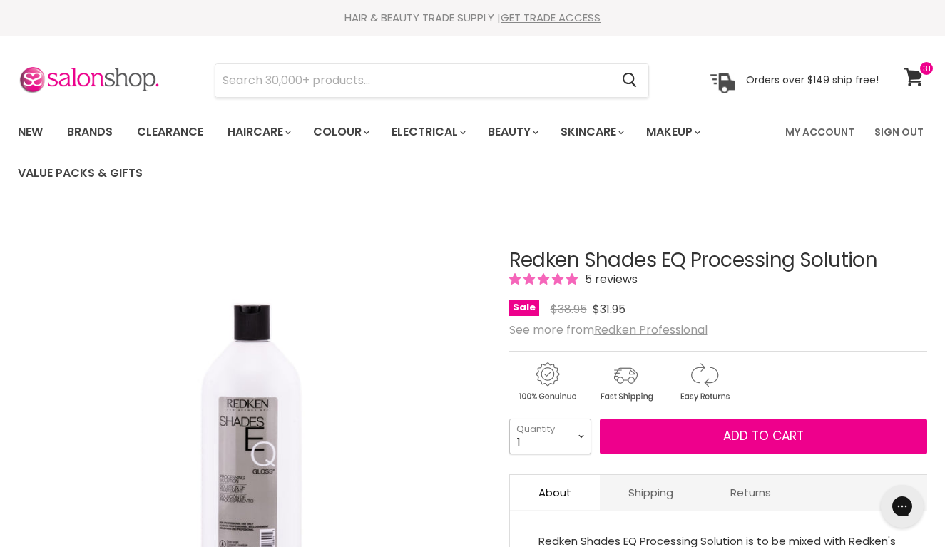
select select "3"
type input "3"
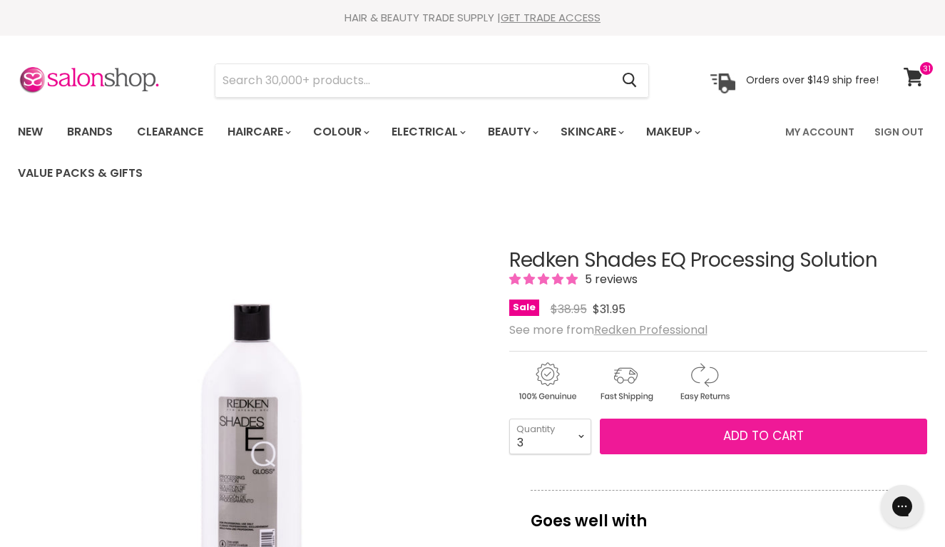
click at [744, 431] on span "Add to cart" at bounding box center [763, 435] width 81 height 17
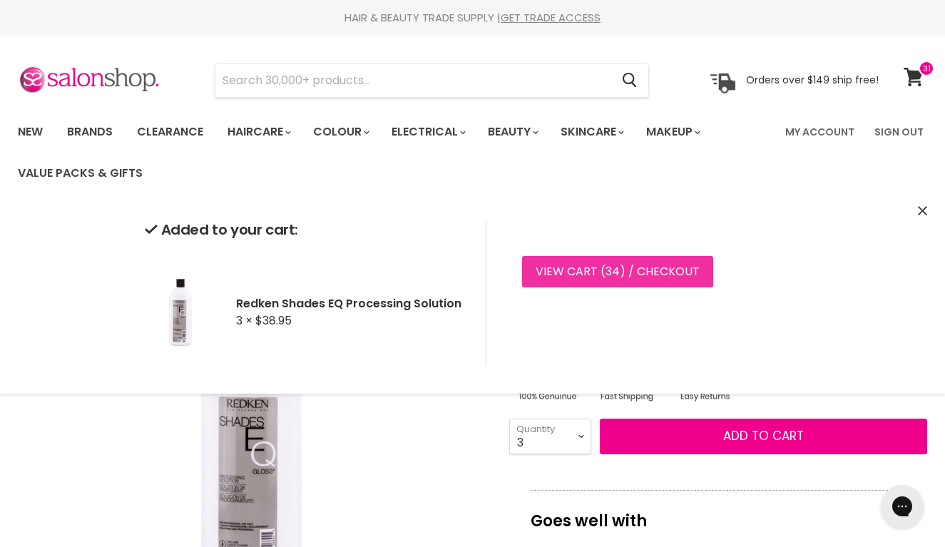
click at [639, 283] on link "View cart ( 34 ) / Checkout" at bounding box center [617, 271] width 191 height 31
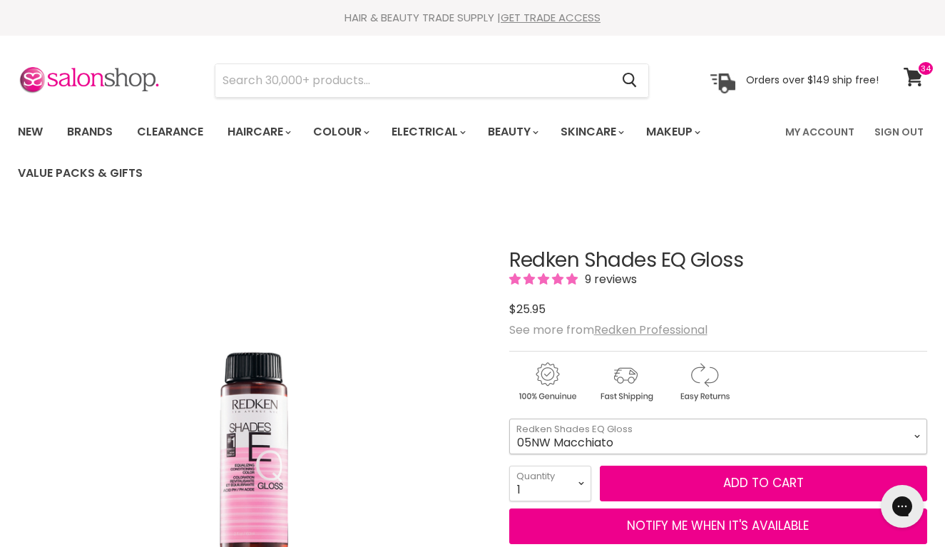
select select "09G [PERSON_NAME]"
select select "3"
type input "3"
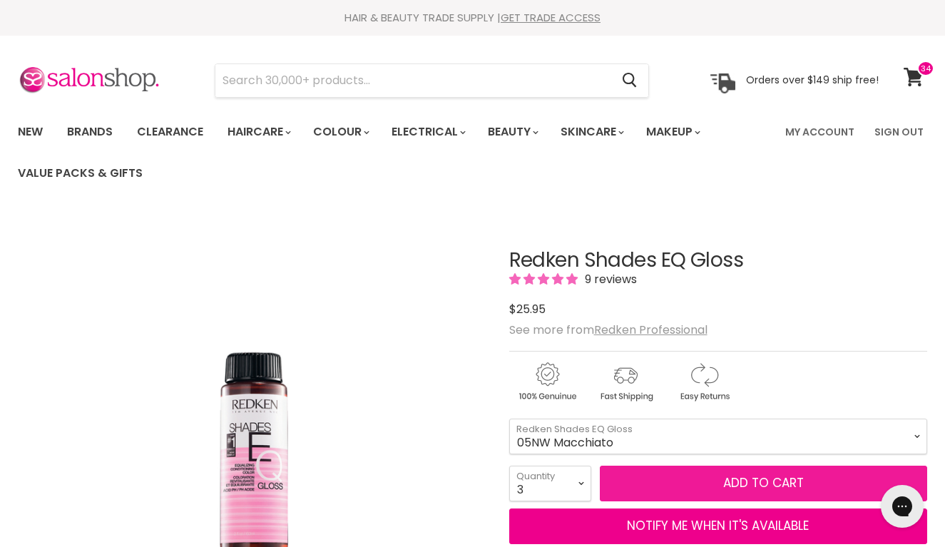
click at [746, 486] on button "Add to cart" at bounding box center [764, 484] width 328 height 36
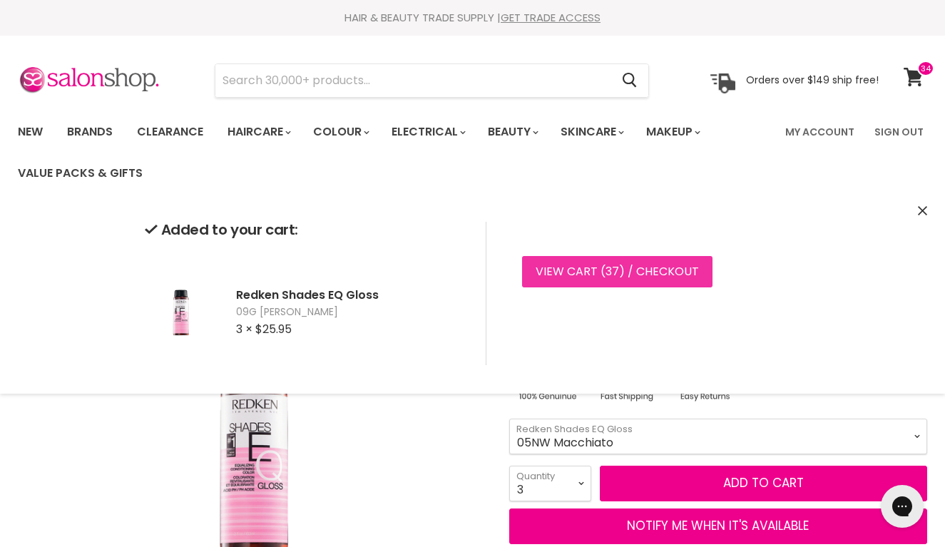
click at [596, 271] on link "View cart ( 37 ) / Checkout" at bounding box center [617, 271] width 190 height 31
